Goal: Task Accomplishment & Management: Use online tool/utility

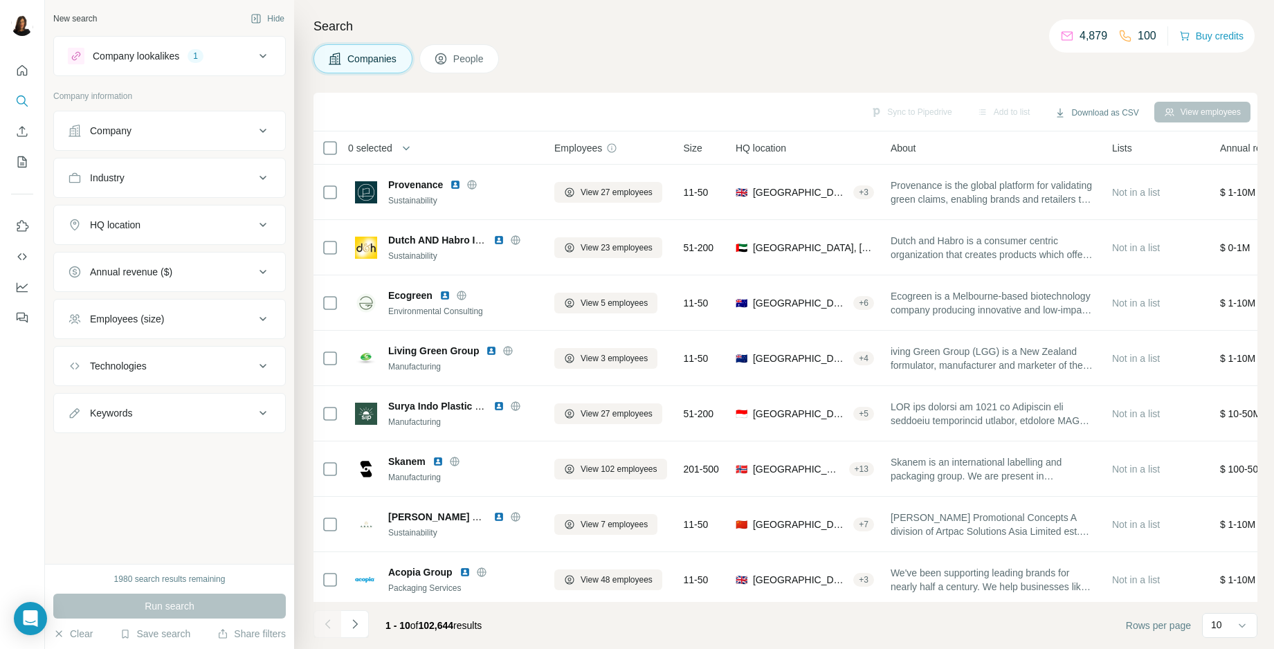
click at [265, 172] on icon at bounding box center [263, 178] width 17 height 17
click at [202, 211] on input at bounding box center [162, 212] width 171 height 15
click at [235, 172] on div "Industry" at bounding box center [161, 178] width 187 height 14
click at [258, 229] on icon at bounding box center [263, 225] width 17 height 17
click at [156, 255] on input "text" at bounding box center [169, 259] width 203 height 25
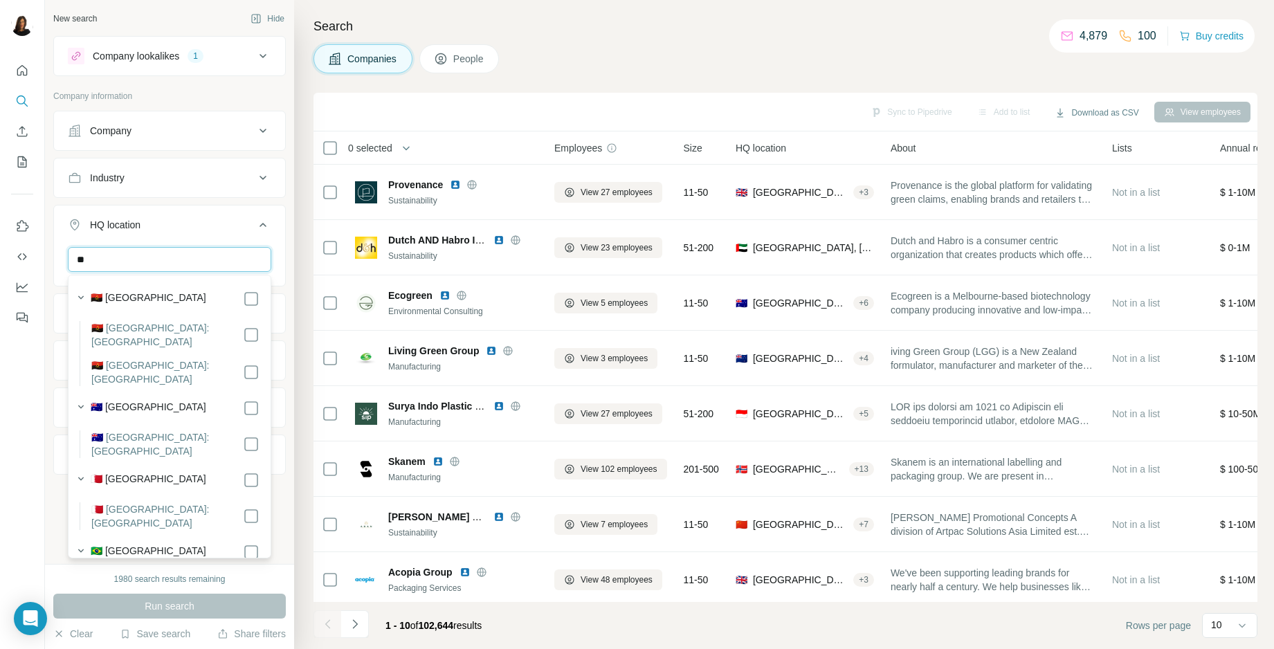
type input "*"
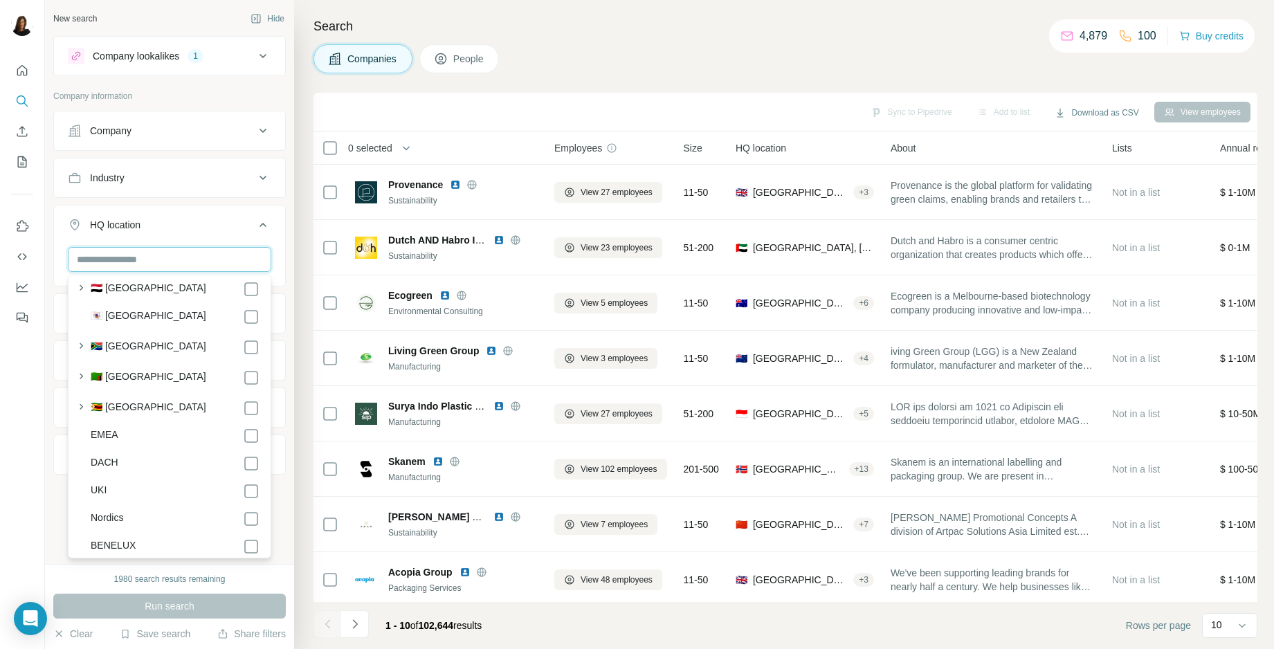
scroll to position [7460, 0]
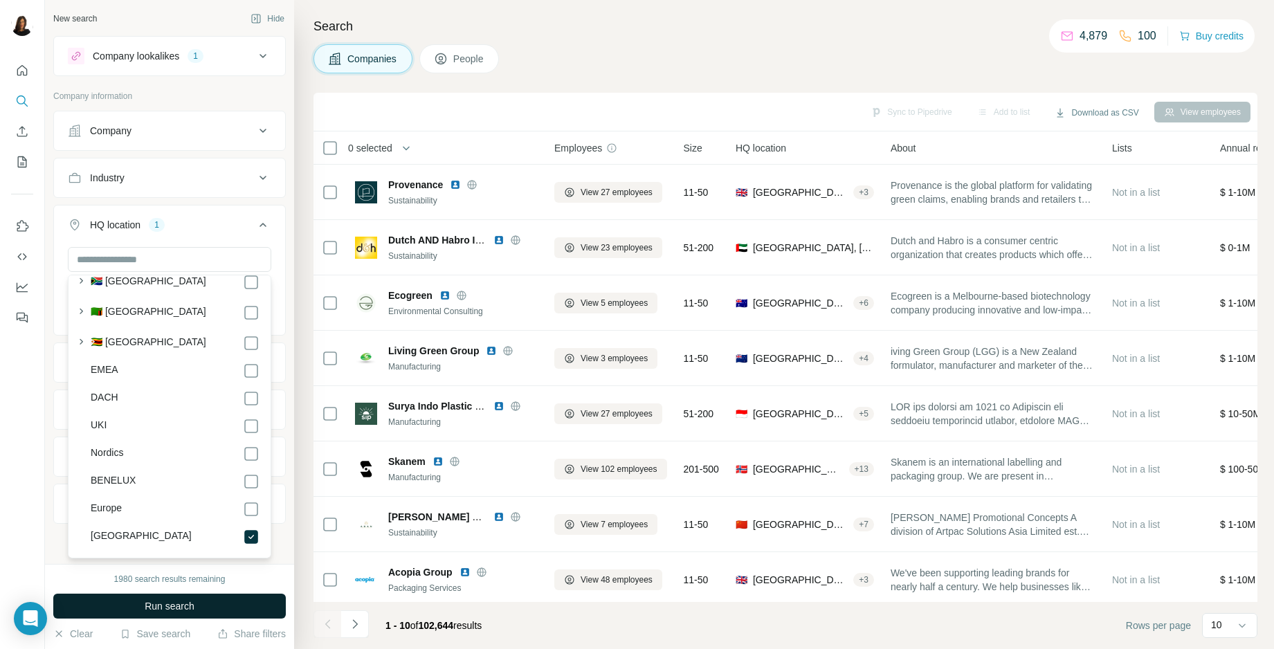
click at [201, 608] on button "Run search" at bounding box center [169, 606] width 233 height 25
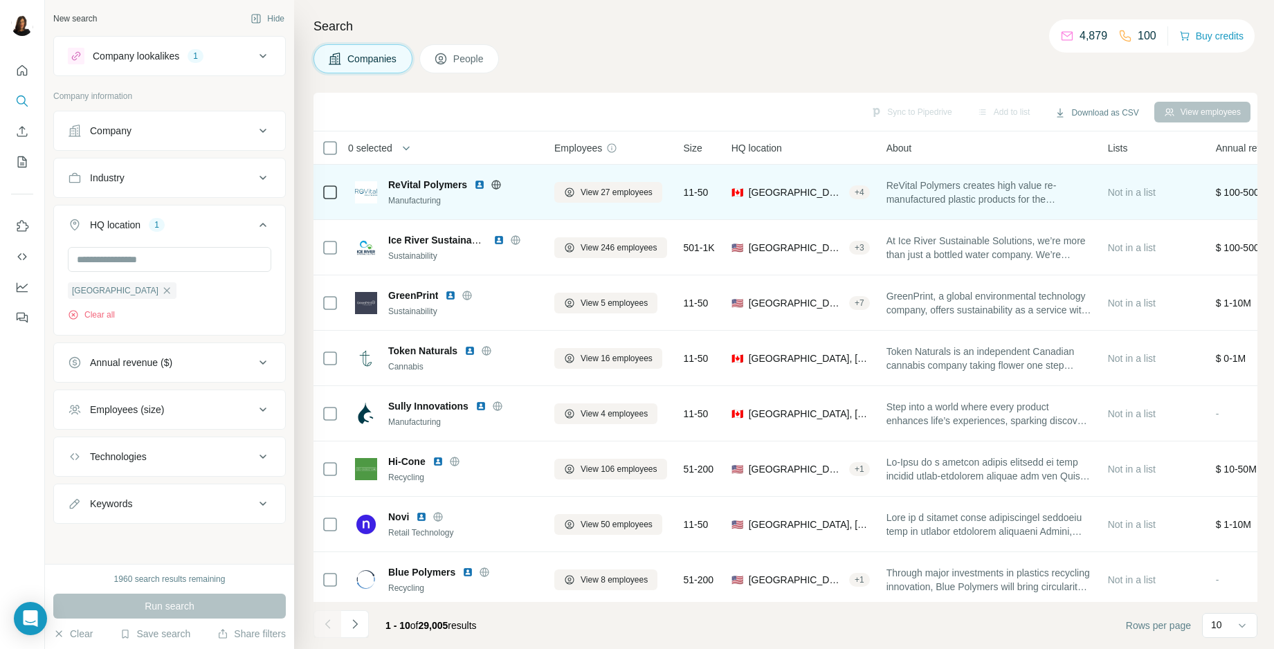
click at [400, 168] on td "ReVital Polymers Manufacturing" at bounding box center [446, 192] width 199 height 55
drag, startPoint x: 394, startPoint y: 170, endPoint x: 467, endPoint y: 187, distance: 75.2
click at [467, 187] on td "ReVital Polymers Manufacturing" at bounding box center [446, 192] width 199 height 55
copy span "ReVital Polymers"
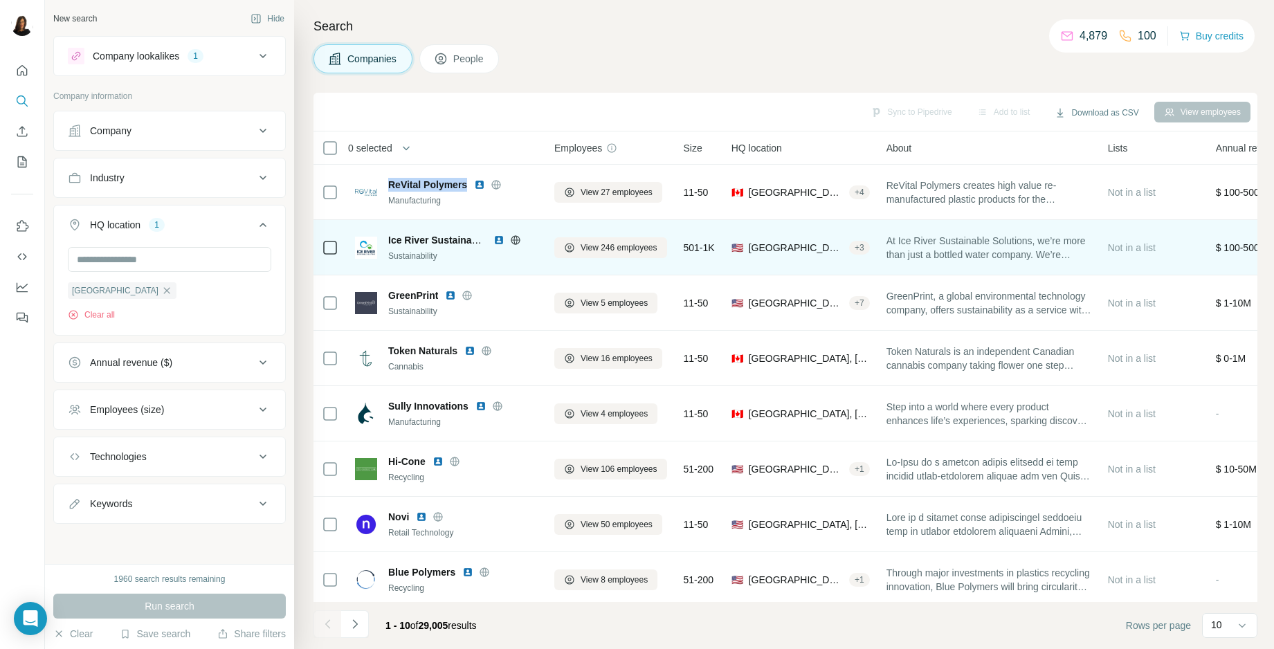
click at [385, 241] on div "Ice River Sustainable Solutions Sustainability" at bounding box center [446, 247] width 183 height 29
drag, startPoint x: 385, startPoint y: 241, endPoint x: 451, endPoint y: 242, distance: 65.8
click at [451, 242] on div "Ice River Sustainable Solutions Sustainability" at bounding box center [446, 247] width 183 height 29
copy span "Ice River Sustainable"
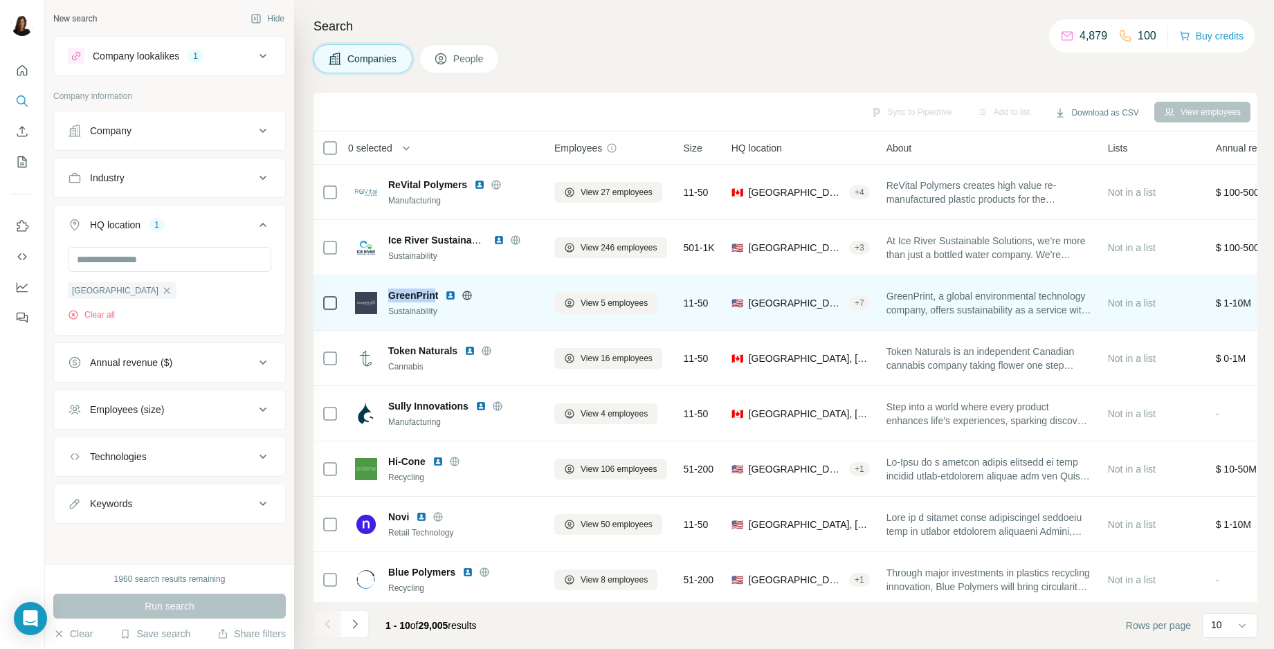
drag, startPoint x: 400, startPoint y: 279, endPoint x: 437, endPoint y: 298, distance: 41.2
click at [437, 298] on td "GreenPrint Sustainability" at bounding box center [446, 302] width 199 height 55
copy span "GreenPrin"
click at [451, 297] on img at bounding box center [450, 295] width 11 height 11
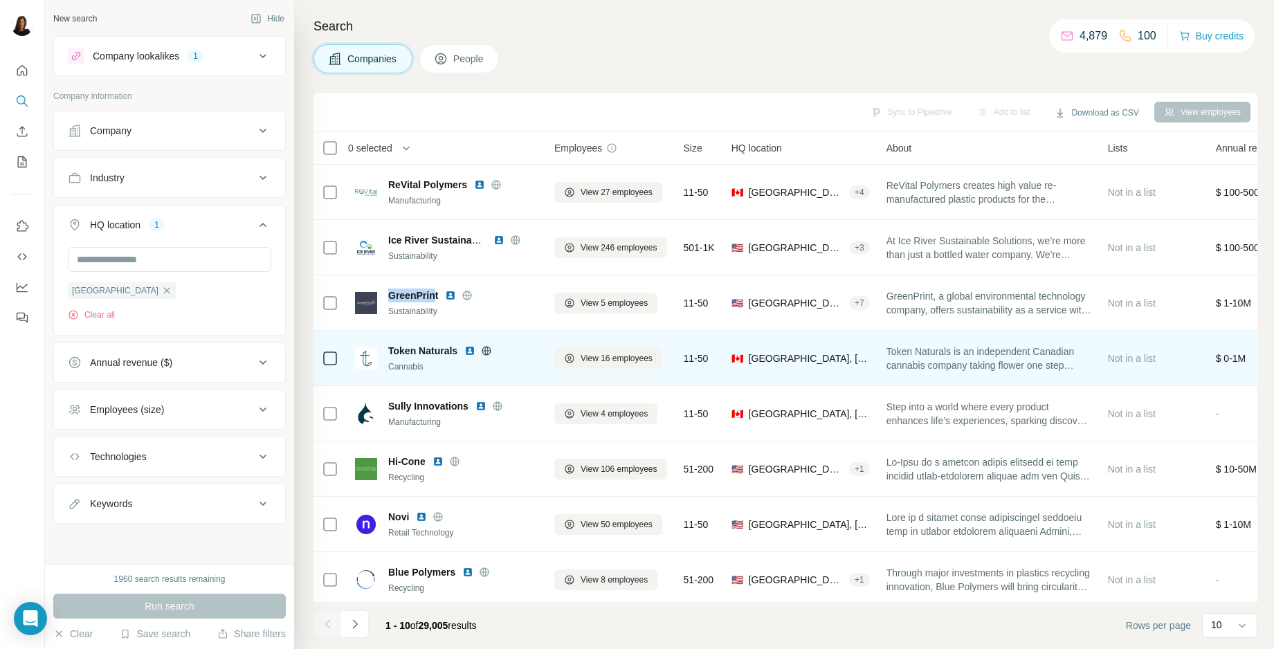
click at [396, 340] on div "Token Naturals Cannabis" at bounding box center [446, 358] width 183 height 38
drag, startPoint x: 396, startPoint y: 340, endPoint x: 436, endPoint y: 349, distance: 41.3
click at [436, 349] on div "Token Naturals Cannabis" at bounding box center [446, 358] width 183 height 38
copy span "Token Naturals"
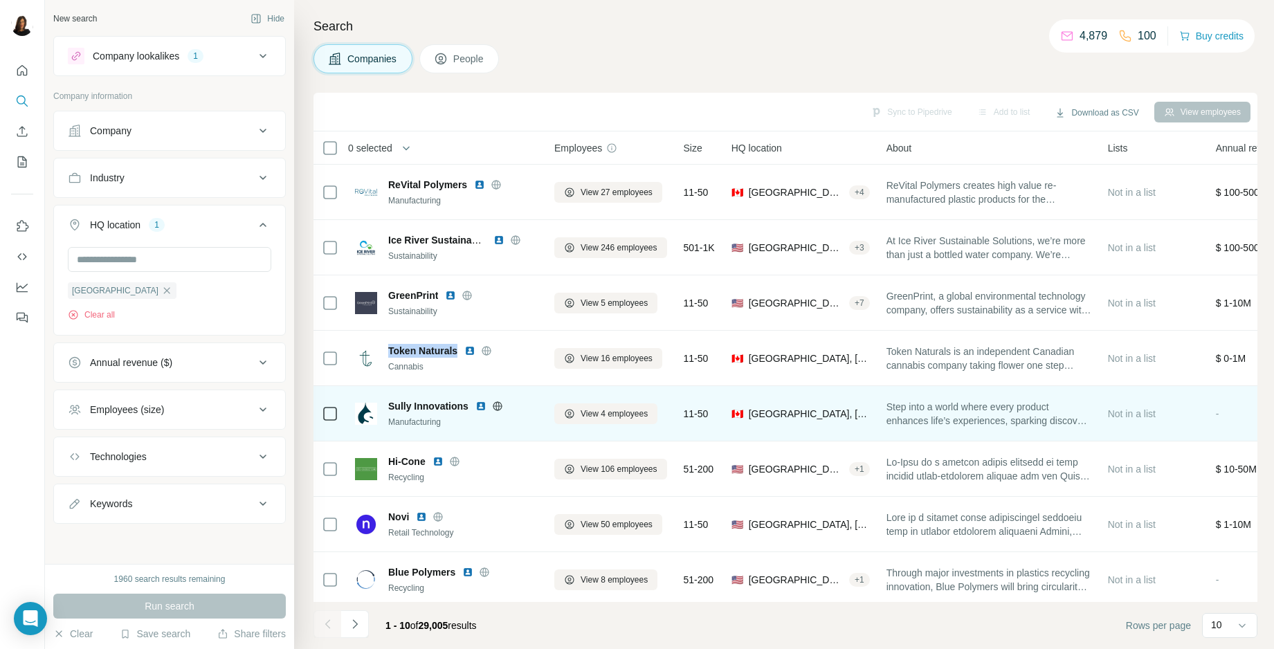
click at [397, 393] on td "Sully Innovations Manufacturing" at bounding box center [446, 413] width 199 height 55
drag, startPoint x: 397, startPoint y: 393, endPoint x: 451, endPoint y: 402, distance: 54.7
click at [451, 402] on td "Sully Innovations Manufacturing" at bounding box center [446, 413] width 199 height 55
copy span "Sully Innovations"
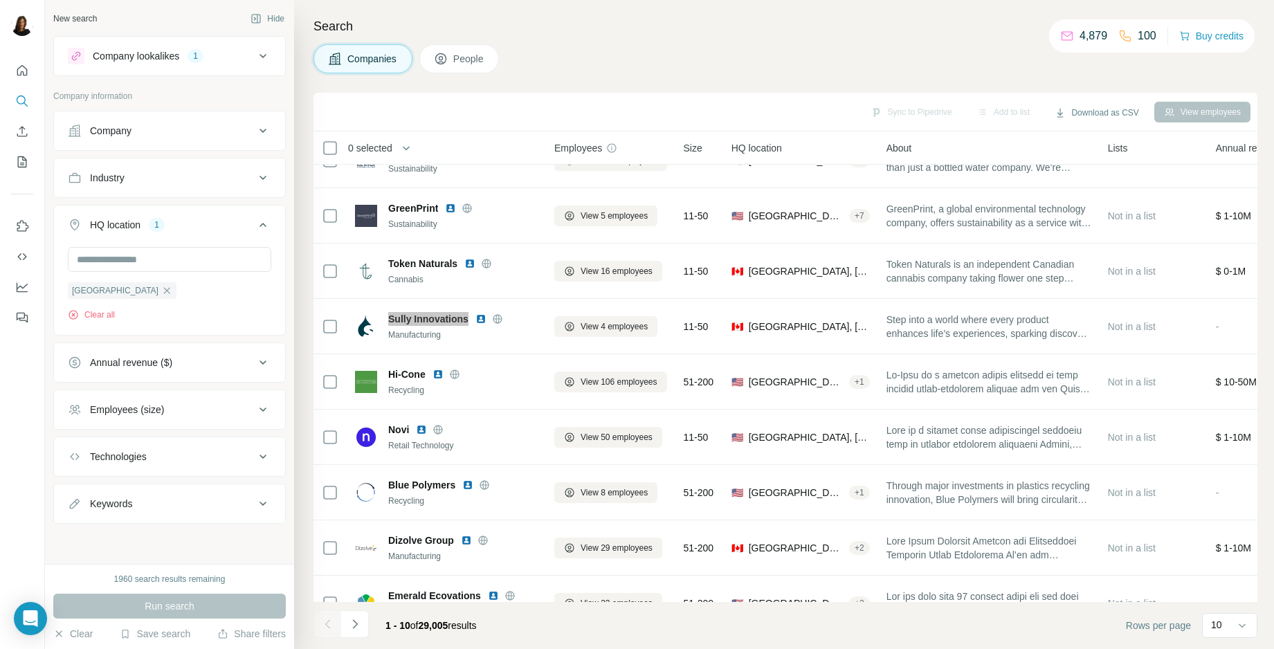
scroll to position [116, 0]
